Goal: Task Accomplishment & Management: Manage account settings

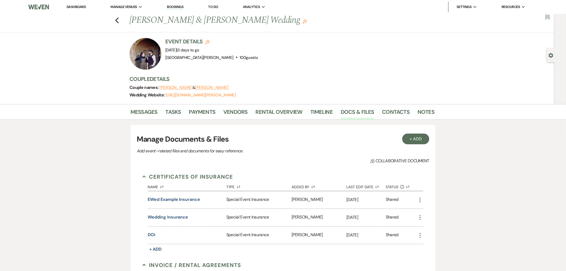
click at [80, 5] on link "Dashboard" at bounding box center [76, 7] width 19 height 5
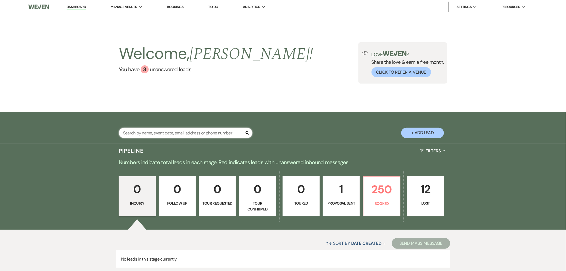
click at [156, 129] on input "text" at bounding box center [186, 133] width 134 height 10
type input "sei"
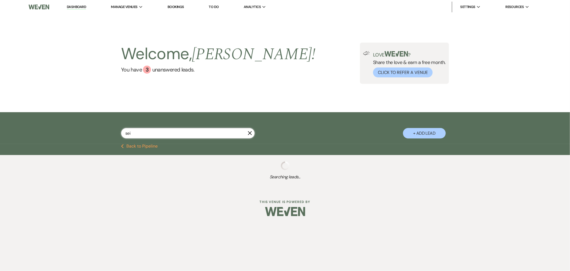
select select "8"
select select "7"
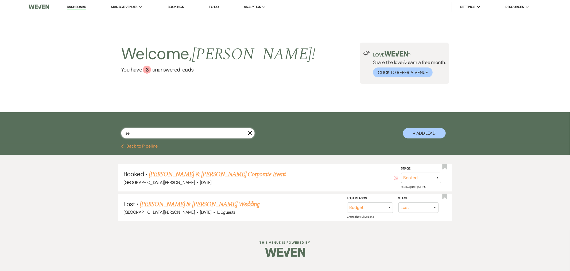
type input "s"
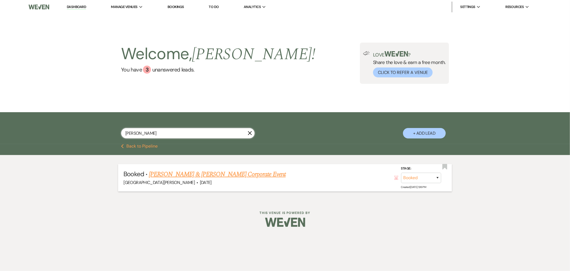
type input "[PERSON_NAME]"
click at [215, 170] on link "[PERSON_NAME] & [PERSON_NAME] Corporate Event" at bounding box center [217, 174] width 137 height 10
select select "12"
select select "9"
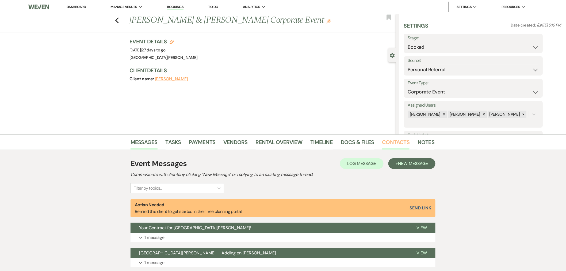
click at [393, 145] on link "Contacts" at bounding box center [396, 144] width 28 height 12
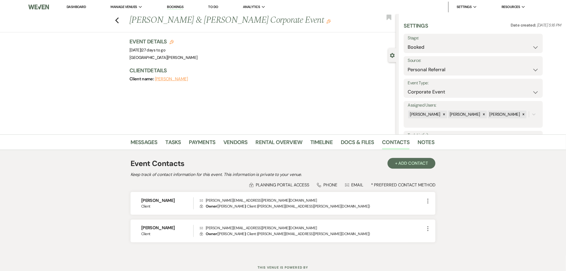
click at [78, 5] on link "Dashboard" at bounding box center [76, 7] width 19 height 5
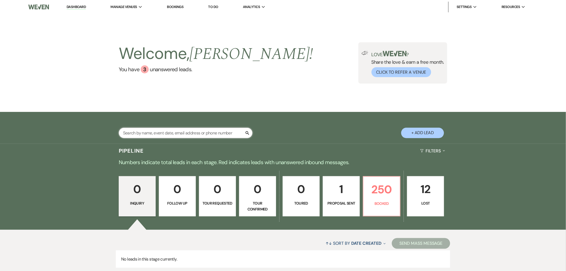
click at [174, 135] on input "text" at bounding box center [186, 133] width 134 height 10
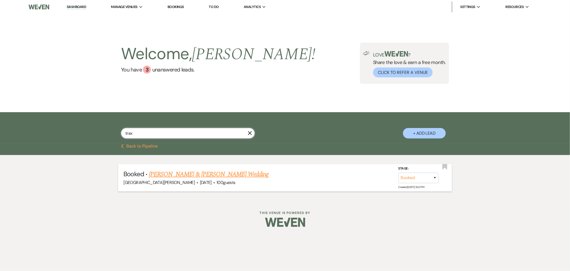
type input "trax"
click at [164, 171] on link "[PERSON_NAME] & [PERSON_NAME] Wedding" at bounding box center [209, 174] width 120 height 10
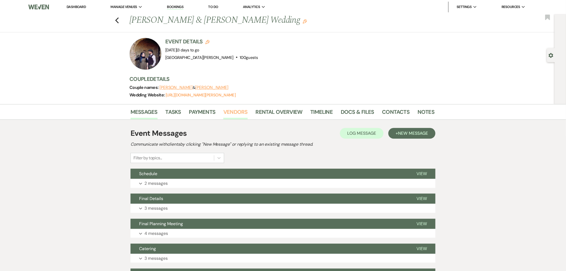
click at [231, 116] on link "Vendors" at bounding box center [235, 113] width 24 height 12
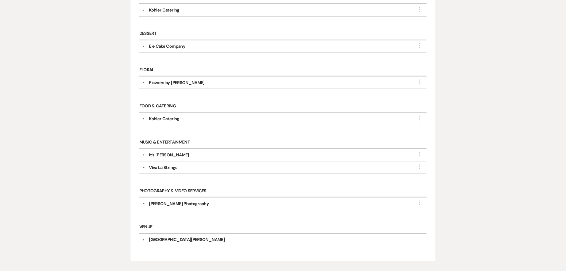
scroll to position [208, 0]
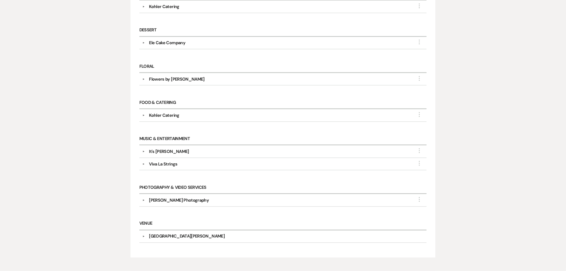
click at [146, 200] on button "▼" at bounding box center [143, 200] width 6 height 3
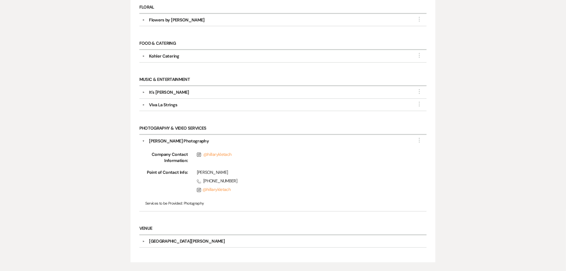
scroll to position [267, 0]
click at [417, 141] on icon "More" at bounding box center [419, 139] width 6 height 6
click at [414, 145] on button "Edit" at bounding box center [388, 143] width 60 height 8
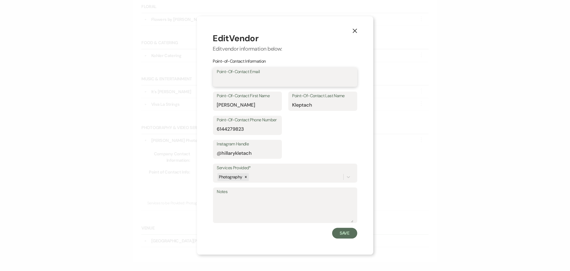
click at [252, 81] on input "Point-Of-Contact Email" at bounding box center [285, 81] width 136 height 10
paste input "[EMAIL_ADDRESS][DOMAIN_NAME]"
type input "[EMAIL_ADDRESS][DOMAIN_NAME]"
click at [341, 234] on button "Save" at bounding box center [344, 232] width 25 height 11
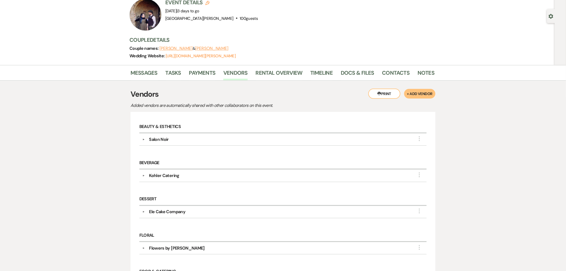
scroll to position [0, 0]
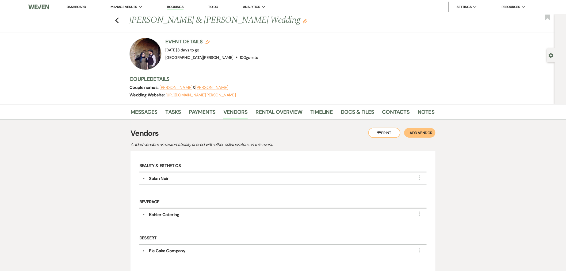
click at [71, 5] on link "Dashboard" at bounding box center [76, 7] width 19 height 5
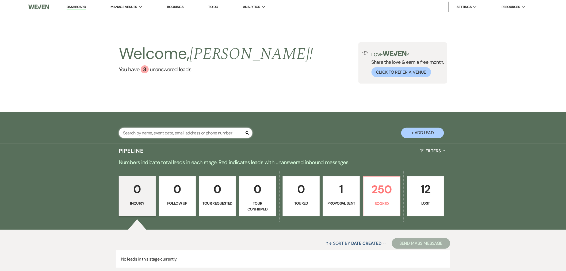
click at [172, 134] on input "text" at bounding box center [186, 133] width 134 height 10
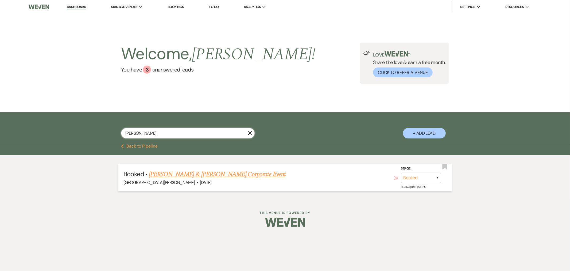
type input "[PERSON_NAME]"
click at [176, 169] on link "[PERSON_NAME] & [PERSON_NAME] Corporate Event" at bounding box center [217, 174] width 137 height 10
select select "12"
select select "9"
